Goal: Navigation & Orientation: Find specific page/section

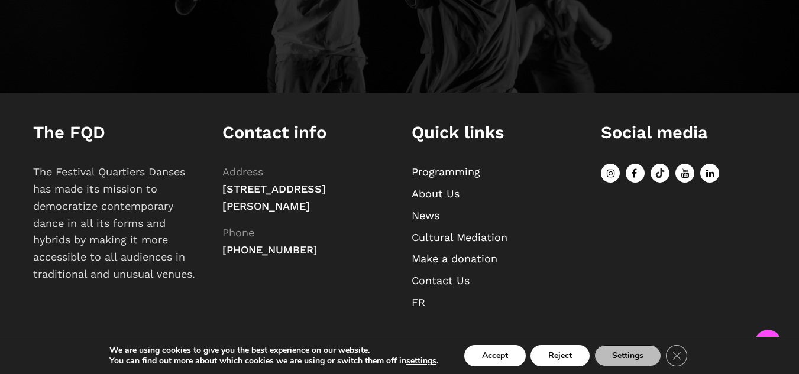
scroll to position [1075, 0]
click at [442, 187] on link "About Us" at bounding box center [435, 193] width 48 height 12
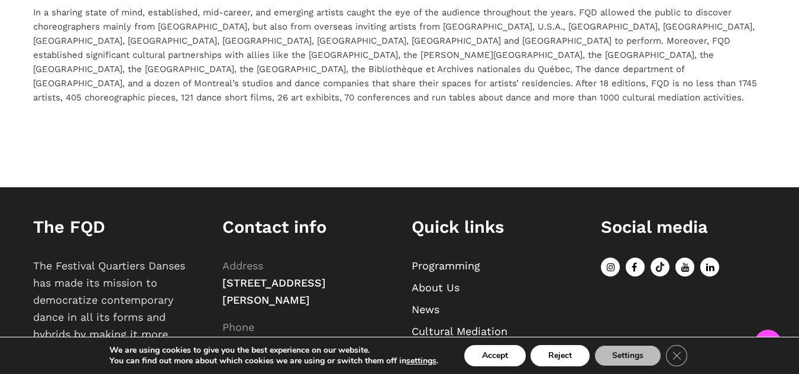
scroll to position [2315, 0]
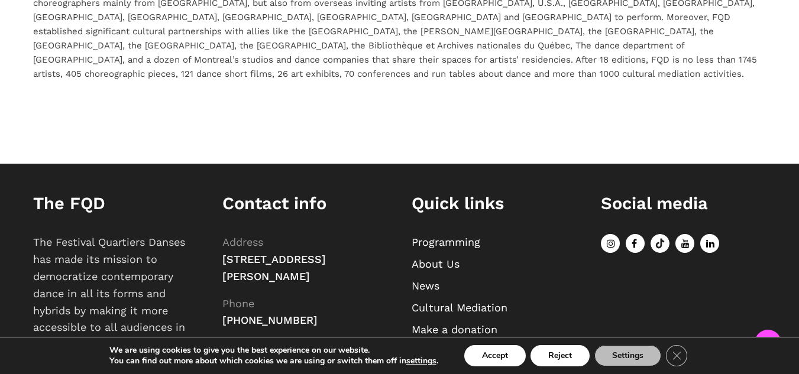
click at [442, 236] on link "Programming" at bounding box center [445, 242] width 69 height 12
